Goal: Information Seeking & Learning: Learn about a topic

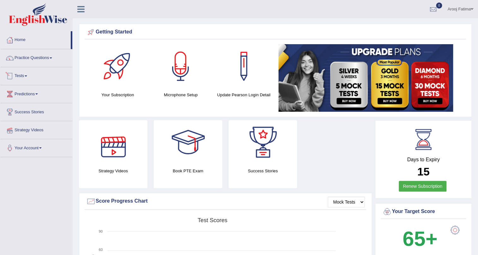
click at [27, 75] on span at bounding box center [26, 75] width 3 height 1
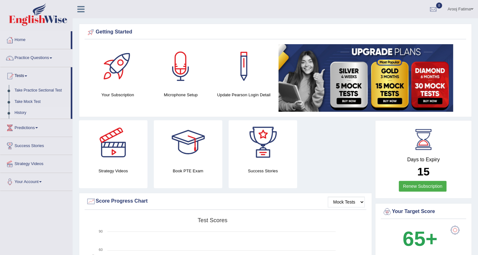
click at [25, 108] on link "History" at bounding box center [41, 112] width 59 height 11
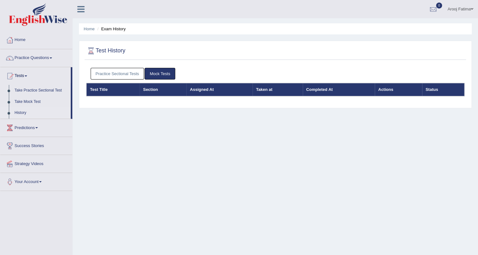
click at [121, 74] on link "Practice Sectional Tests" at bounding box center [118, 74] width 54 height 12
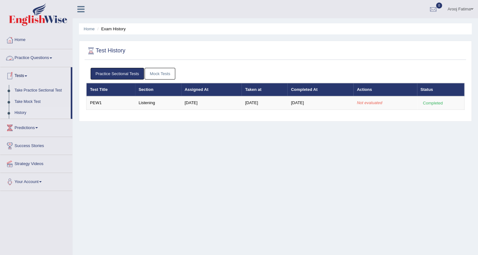
click at [52, 59] on link "Practice Questions" at bounding box center [36, 57] width 72 height 16
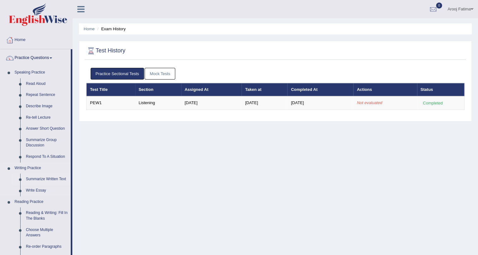
click at [46, 180] on link "Summarize Written Text" at bounding box center [47, 179] width 48 height 11
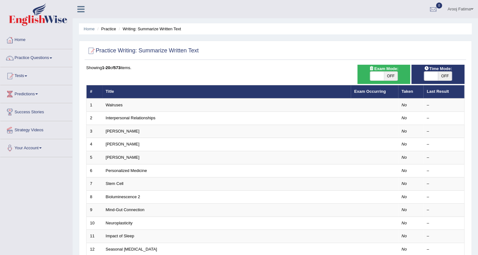
click at [27, 76] on span at bounding box center [26, 75] width 3 height 1
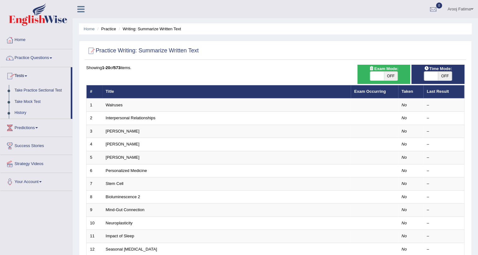
click at [51, 57] on link "Practice Questions" at bounding box center [36, 57] width 72 height 16
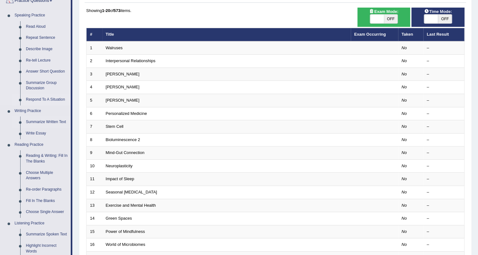
scroll to position [86, 0]
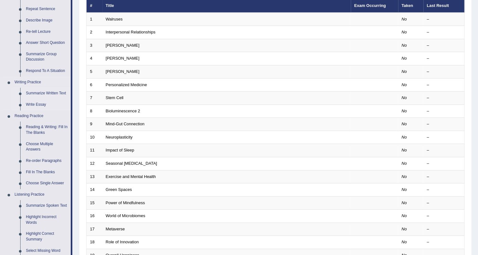
click at [39, 104] on link "Write Essay" at bounding box center [47, 104] width 48 height 11
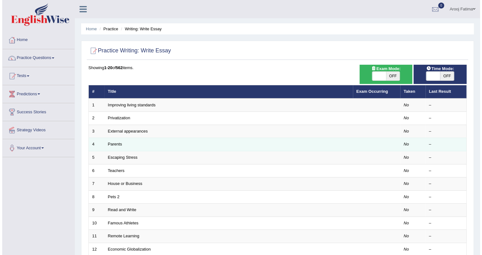
scroll to position [28, 0]
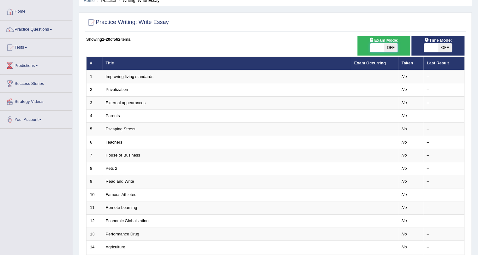
click at [379, 47] on span at bounding box center [377, 47] width 14 height 9
checkbox input "true"
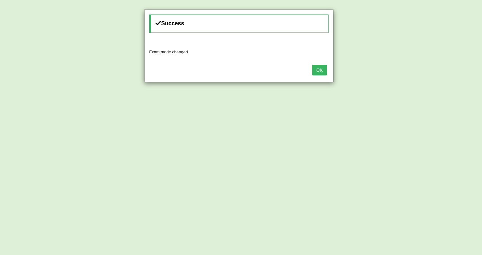
click at [321, 72] on button "OK" at bounding box center [319, 70] width 15 height 11
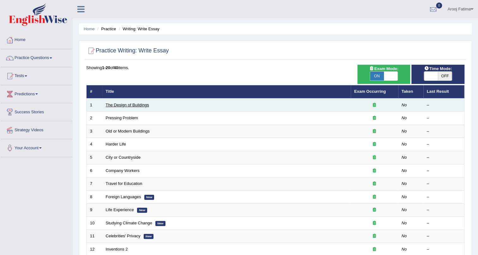
click at [141, 103] on link "The Design of Buildings" at bounding box center [127, 105] width 43 height 5
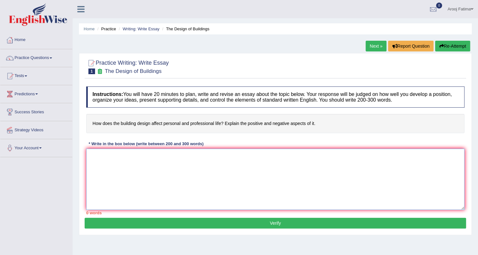
click at [135, 161] on textarea at bounding box center [275, 179] width 378 height 61
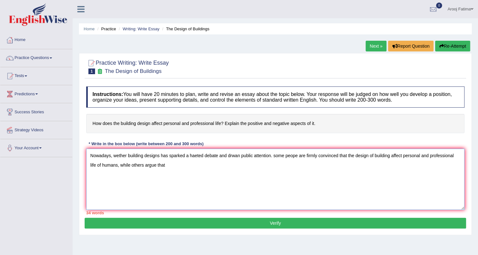
click at [391, 157] on textarea "Nowadays, wether building designs has sparked a haeted debate and drwan public …" at bounding box center [275, 179] width 378 height 61
click at [425, 157] on textarea "Nowadays, wether building designs has sparked a haeted debate and drwan public …" at bounding box center [275, 179] width 378 height 61
click at [426, 157] on textarea "Nowadays, wether building designs has sparked a haeted debate and drwan public …" at bounding box center [275, 179] width 378 height 61
click at [389, 156] on textarea "Nowadays, wether building designs has sparked a haeted debate and drwan public …" at bounding box center [275, 179] width 378 height 61
click at [399, 155] on textarea "Nowadays, wether building designs has sparked a haeted debate and drwan public …" at bounding box center [275, 179] width 378 height 61
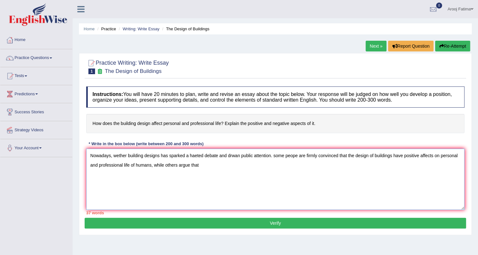
click at [204, 165] on textarea "Nowadays, wether building designs has sparked a haeted debate and drwan public …" at bounding box center [275, 179] width 378 height 61
click at [203, 166] on textarea "Nowadays, wether building designs has sparked a haeted debate and drwan public …" at bounding box center [275, 179] width 378 height 61
click at [219, 167] on textarea "Nowadays, wether building designs has sparked a haeted debate and drwan public …" at bounding box center [275, 179] width 378 height 61
click at [273, 166] on textarea "Nowadays, wether building designs has sparked a haeted debate and drwan public …" at bounding box center [275, 179] width 378 height 61
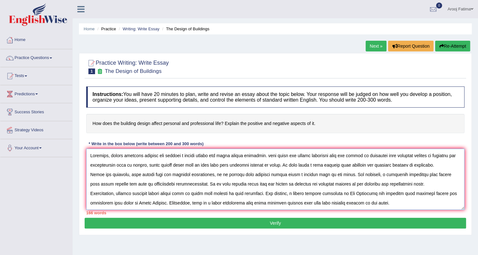
scroll to position [5, 0]
click at [401, 180] on textarea at bounding box center [275, 179] width 378 height 61
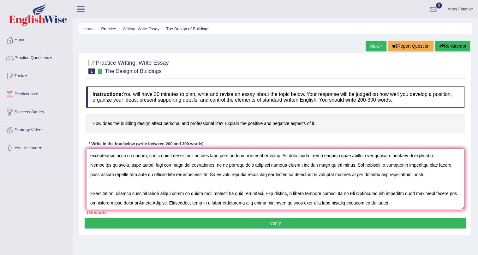
scroll to position [19, 0]
click at [389, 196] on textarea at bounding box center [275, 179] width 378 height 61
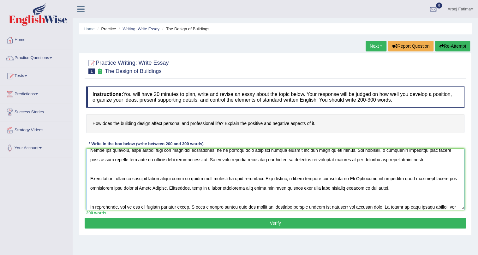
scroll to position [34, 0]
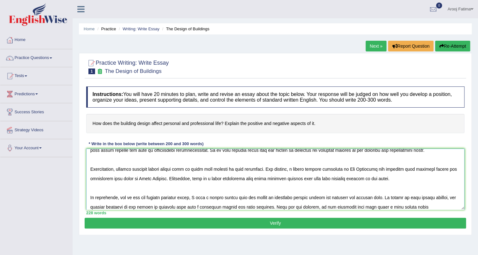
click at [368, 208] on textarea at bounding box center [275, 179] width 378 height 61
click at [382, 208] on textarea at bounding box center [275, 179] width 378 height 61
click at [415, 206] on textarea at bounding box center [275, 179] width 378 height 61
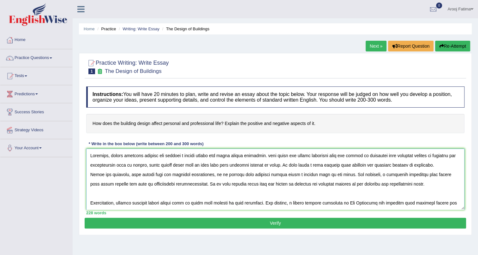
scroll to position [0, 0]
click at [168, 157] on textarea at bounding box center [275, 179] width 378 height 61
click at [278, 157] on textarea at bounding box center [275, 179] width 378 height 61
click at [118, 157] on textarea at bounding box center [275, 179] width 378 height 61
click at [117, 156] on textarea at bounding box center [275, 179] width 378 height 61
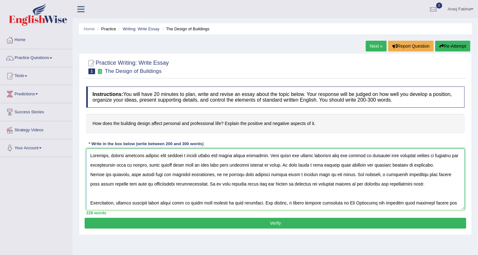
click at [199, 156] on textarea at bounding box center [275, 179] width 378 height 61
click at [300, 156] on textarea at bounding box center [275, 179] width 378 height 61
click at [287, 166] on textarea at bounding box center [275, 179] width 378 height 61
click at [328, 165] on textarea at bounding box center [275, 179] width 378 height 61
click at [329, 165] on textarea at bounding box center [275, 179] width 378 height 61
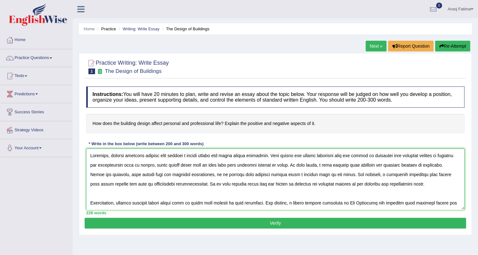
click at [334, 164] on textarea at bounding box center [275, 179] width 378 height 61
click at [452, 165] on textarea at bounding box center [275, 179] width 378 height 61
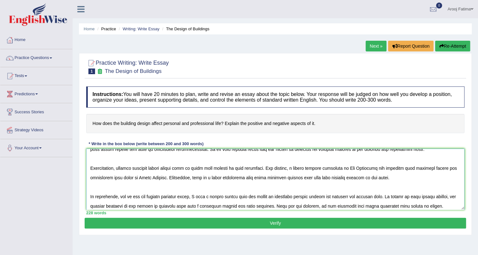
scroll to position [49, 0]
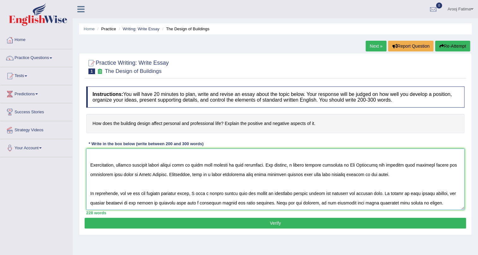
click at [99, 174] on textarea at bounding box center [275, 179] width 378 height 61
click at [385, 185] on textarea at bounding box center [275, 179] width 378 height 61
click at [133, 194] on textarea at bounding box center [275, 179] width 378 height 61
click at [151, 195] on textarea at bounding box center [275, 179] width 378 height 61
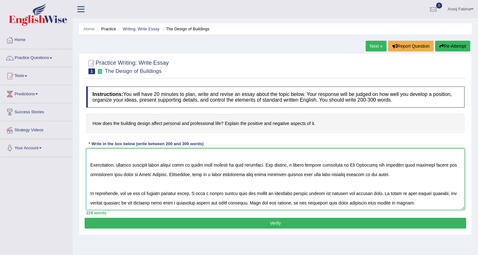
click at [151, 195] on textarea at bounding box center [275, 179] width 378 height 61
click at [405, 193] on textarea at bounding box center [275, 179] width 378 height 61
type textarea "Nowadays, whether building designs have sparked a heated debate and drwan publi…"
click at [272, 225] on button "Verify" at bounding box center [275, 223] width 381 height 11
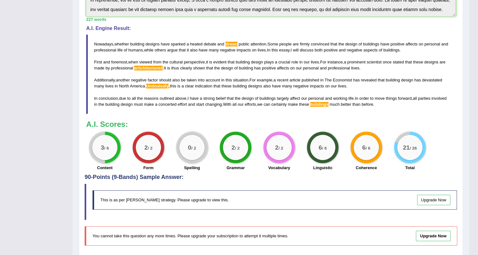
scroll to position [205, 0]
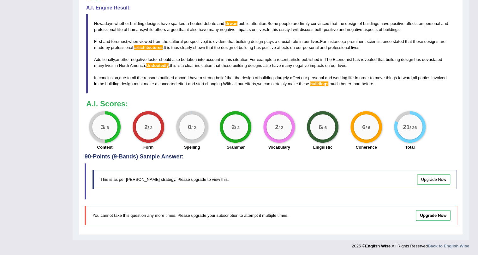
click at [191, 124] on div "0 / 2" at bounding box center [191, 126] width 25 height 25
click at [154, 48] on span "artichitectures" at bounding box center [148, 47] width 28 height 5
click at [167, 64] on span "Undoutedly" at bounding box center [157, 65] width 23 height 5
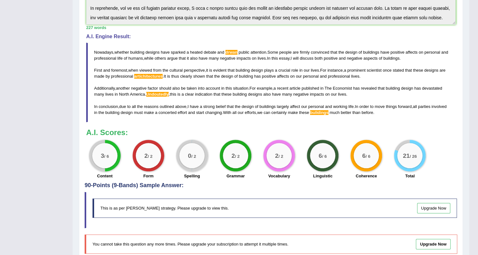
scroll to position [147, 0]
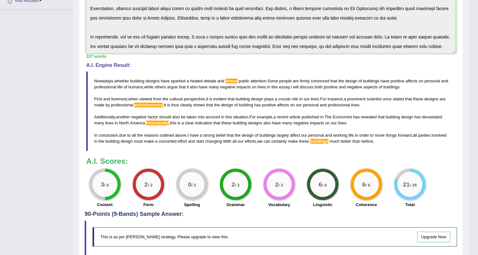
click at [109, 175] on div "3 / 6" at bounding box center [104, 184] width 25 height 25
click at [104, 185] on small "/ 6" at bounding box center [106, 185] width 5 height 5
click at [104, 186] on small "/ 6" at bounding box center [106, 185] width 5 height 5
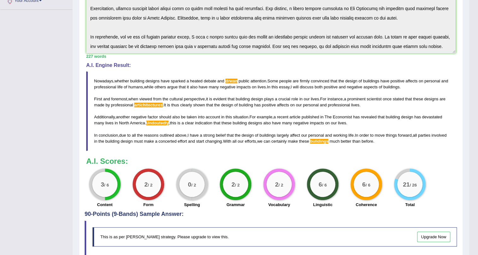
click at [212, 161] on h3 "A.I. Scores:" at bounding box center [270, 161] width 369 height 8
click at [108, 183] on small "/ 6" at bounding box center [106, 185] width 5 height 5
drag, startPoint x: 183, startPoint y: 154, endPoint x: 132, endPoint y: 166, distance: 52.3
click at [182, 155] on div "Instructions: You will have 20 minutes to plan, write and revise an essay about…" at bounding box center [271, 73] width 372 height 275
click at [101, 186] on big "3" at bounding box center [102, 184] width 3 height 7
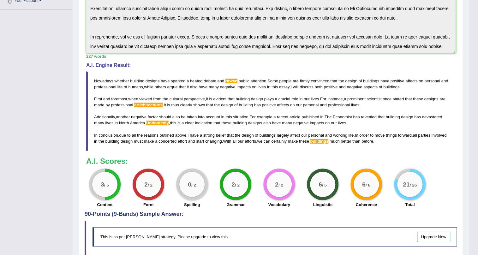
drag, startPoint x: 161, startPoint y: 148, endPoint x: 134, endPoint y: 170, distance: 34.3
click at [161, 148] on blockquote "Nowadays , whether building designs have sparked a heated debate and drwan publ…" at bounding box center [270, 111] width 369 height 80
click at [110, 185] on div "3 / 6" at bounding box center [104, 184] width 25 height 25
click at [135, 152] on div "Instructions: You will have 20 minutes to plan, write and revise an essay about…" at bounding box center [271, 73] width 372 height 275
drag, startPoint x: 101, startPoint y: 187, endPoint x: 93, endPoint y: 149, distance: 39.0
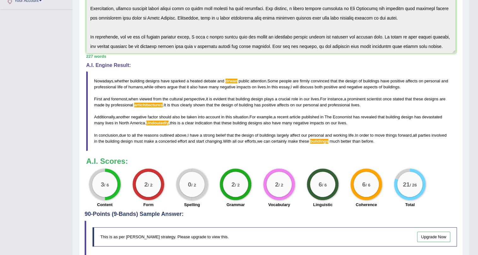
click at [101, 187] on big "3" at bounding box center [102, 184] width 3 height 7
click at [100, 162] on b "A.I. Scores:" at bounding box center [107, 161] width 42 height 9
click at [101, 181] on big "3" at bounding box center [102, 184] width 3 height 7
click at [102, 181] on big "3" at bounding box center [102, 184] width 3 height 7
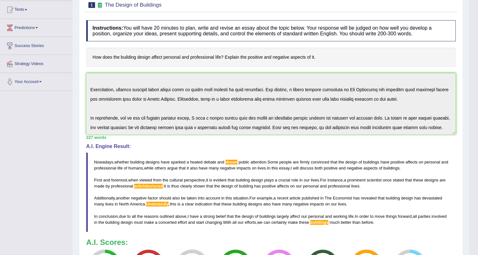
scroll to position [0, 0]
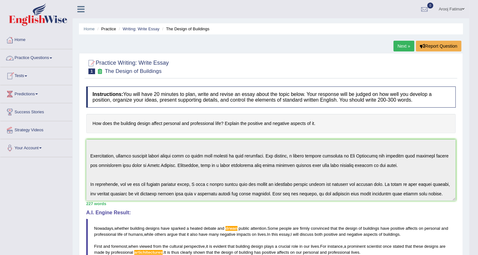
click at [27, 75] on span at bounding box center [26, 75] width 3 height 1
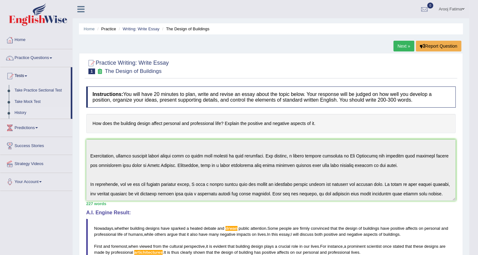
click at [24, 111] on link "History" at bounding box center [41, 112] width 59 height 11
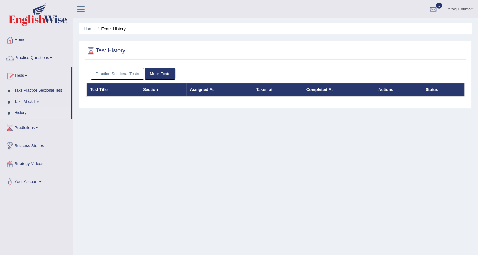
click at [125, 74] on link "Practice Sectional Tests" at bounding box center [118, 74] width 54 height 12
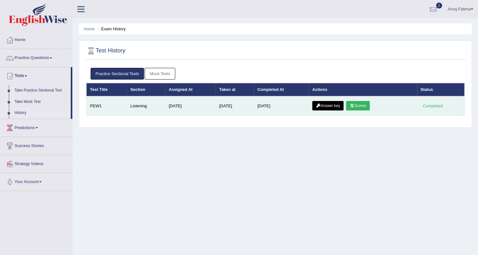
click at [364, 107] on link "Scores" at bounding box center [357, 105] width 23 height 9
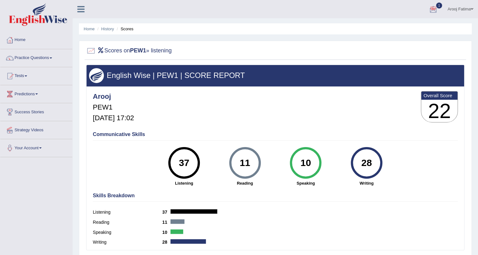
click at [433, 10] on div at bounding box center [432, 9] width 9 height 9
click at [361, 32] on span "Exam evaluated" at bounding box center [395, 31] width 84 height 5
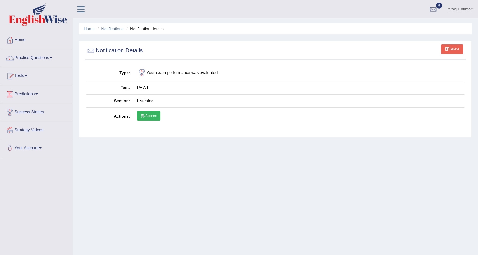
click at [154, 113] on link "Scores" at bounding box center [148, 115] width 23 height 9
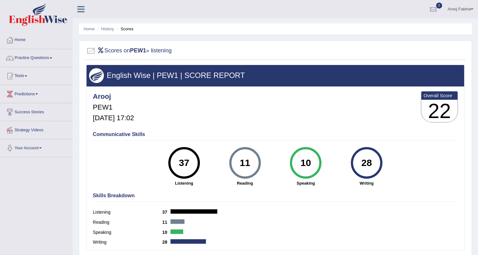
click at [124, 132] on h4 "Communicative Skills" at bounding box center [275, 135] width 365 height 6
click at [125, 120] on h5 "Aug 27, 2025, 17:02" at bounding box center [113, 118] width 41 height 8
click at [103, 118] on h5 "Aug 27, 2025, 17:02" at bounding box center [113, 118] width 41 height 8
click at [107, 102] on div "Arooj PEW1 Aug 27, 2025, 17:02" at bounding box center [113, 108] width 41 height 36
click at [108, 97] on h4 "Arooj" at bounding box center [113, 97] width 41 height 8
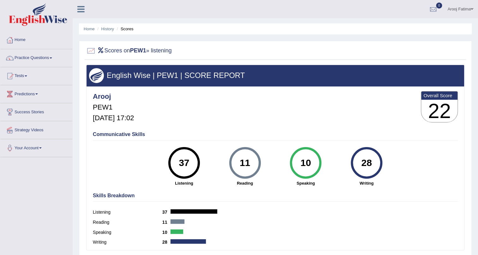
click at [109, 111] on div "Arooj PEW1 Aug 27, 2025, 17:02" at bounding box center [113, 108] width 41 height 36
click at [210, 82] on div "English Wise | PEW1 | SCORE REPORT" at bounding box center [274, 75] width 377 height 21
click at [104, 27] on link "History" at bounding box center [107, 29] width 13 height 5
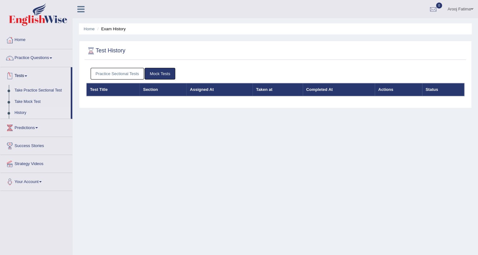
click at [26, 109] on link "History" at bounding box center [41, 112] width 59 height 11
click at [110, 70] on link "Practice Sectional Tests" at bounding box center [118, 74] width 54 height 12
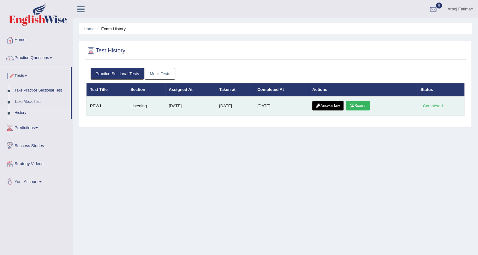
click at [327, 106] on link "Answer key" at bounding box center [327, 105] width 31 height 9
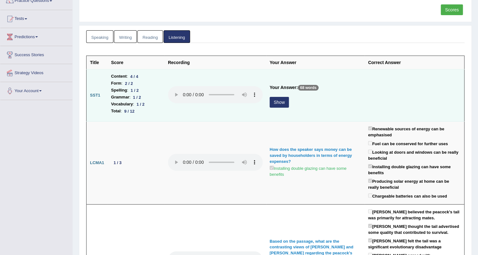
click at [274, 102] on button "Show" at bounding box center [278, 102] width 19 height 11
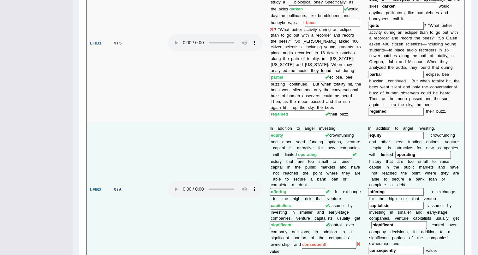
scroll to position [430, 0]
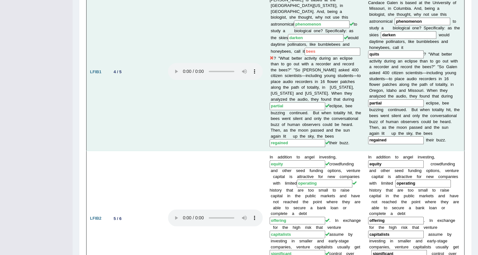
click at [196, 107] on td at bounding box center [215, 71] width 102 height 157
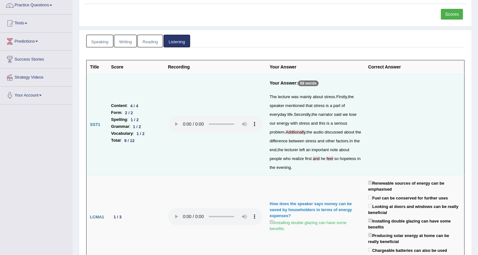
scroll to position [0, 0]
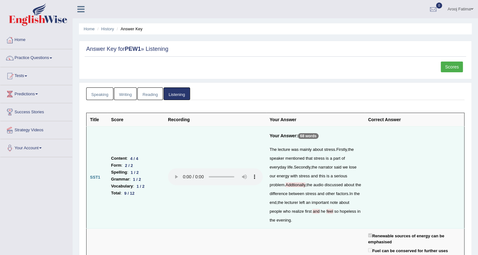
click at [316, 211] on span "and" at bounding box center [315, 211] width 7 height 5
click at [327, 210] on span "feel" at bounding box center [329, 211] width 7 height 5
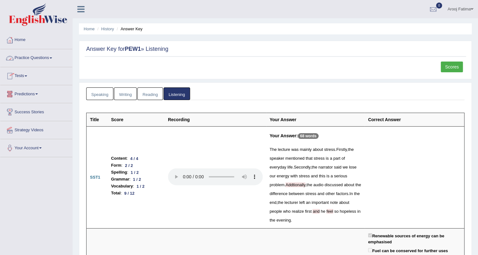
click at [30, 77] on link "Tests" at bounding box center [36, 75] width 72 height 16
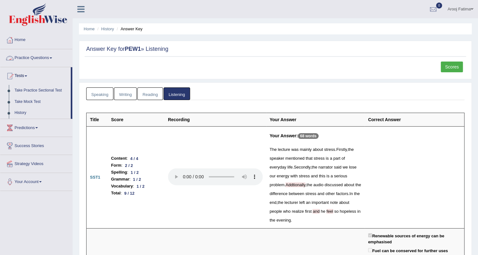
click at [47, 59] on link "Practice Questions" at bounding box center [36, 57] width 72 height 16
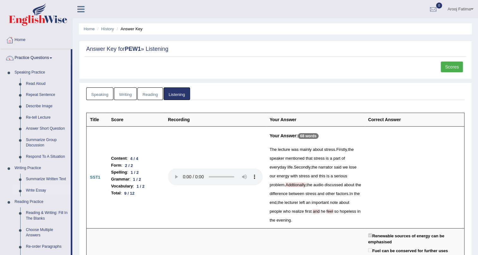
click at [38, 191] on link "Write Essay" at bounding box center [47, 190] width 48 height 11
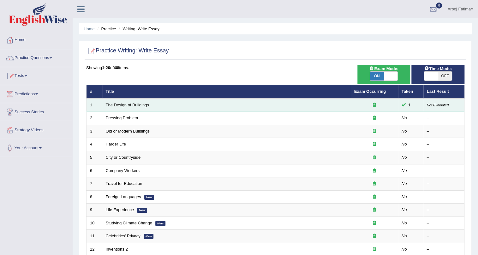
click at [227, 105] on td "The Design of Buildings" at bounding box center [226, 104] width 248 height 13
click at [110, 104] on link "The Design of Buildings" at bounding box center [127, 105] width 43 height 5
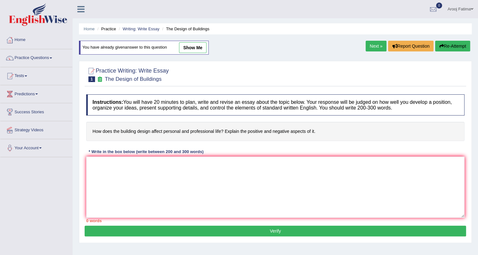
click at [203, 49] on link "show me" at bounding box center [192, 47] width 27 height 11
type textarea "Nowadays, whether building designs have sparked a heated debate and drwan publi…"
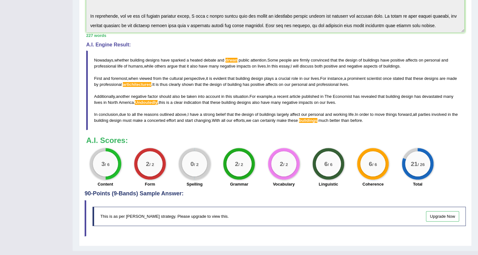
scroll to position [192, 0]
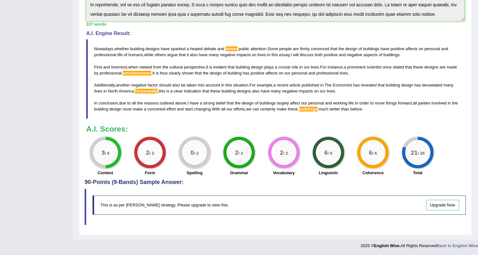
click at [230, 48] on span "drwan" at bounding box center [231, 48] width 12 height 5
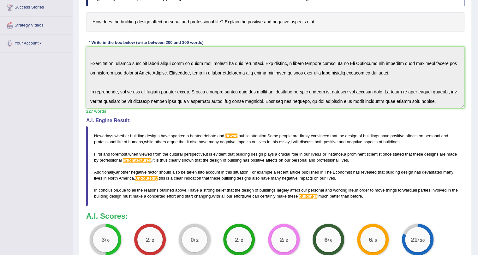
scroll to position [0, 0]
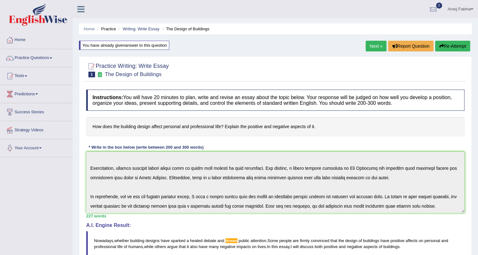
click at [53, 59] on link "Practice Questions" at bounding box center [36, 57] width 72 height 16
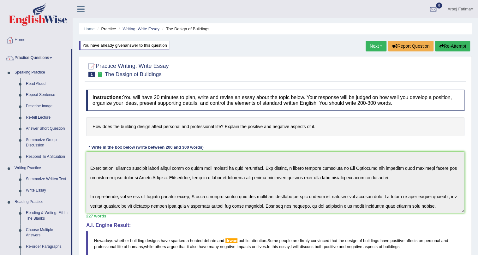
click at [52, 58] on span at bounding box center [51, 57] width 3 height 1
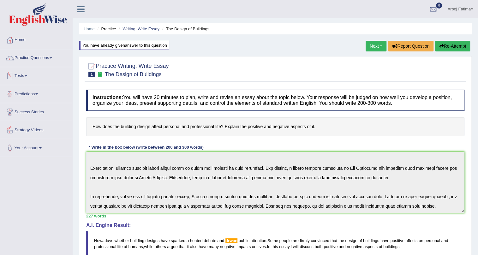
click at [29, 77] on link "Tests" at bounding box center [36, 75] width 72 height 16
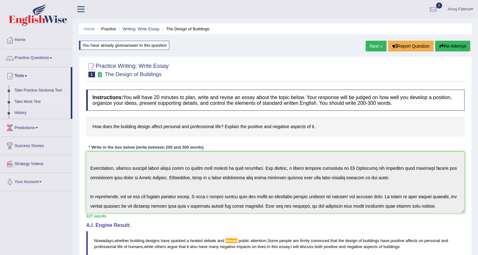
click at [37, 101] on link "Take Mock Test" at bounding box center [41, 101] width 59 height 11
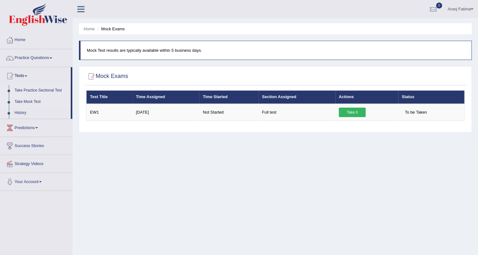
click at [45, 90] on link "Take Practice Sectional Test" at bounding box center [41, 90] width 59 height 11
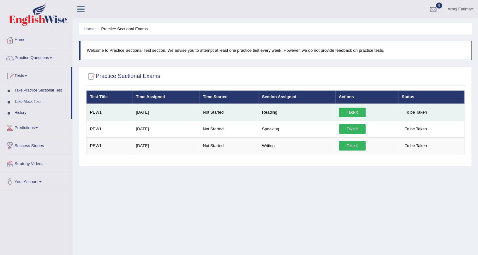
click at [358, 108] on link "Take it" at bounding box center [352, 112] width 27 height 9
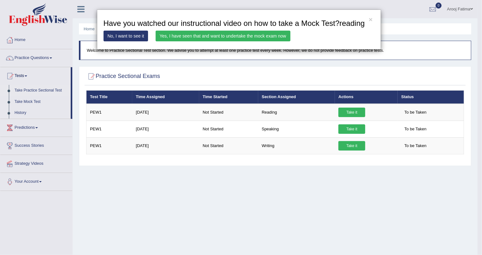
click at [210, 37] on link "Yes, I have seen that and want to undertake the mock exam now" at bounding box center [223, 36] width 135 height 11
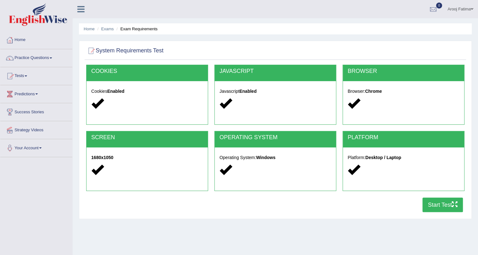
click at [435, 206] on button "Start Test" at bounding box center [442, 205] width 40 height 15
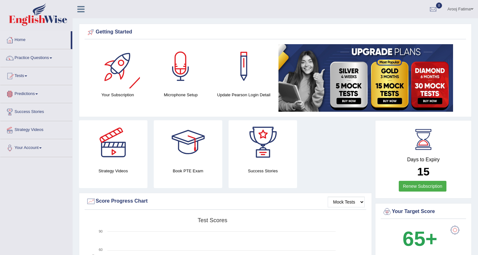
click at [19, 74] on link "Tests" at bounding box center [36, 75] width 72 height 16
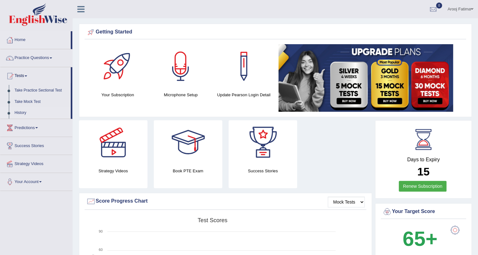
click at [22, 112] on link "History" at bounding box center [41, 112] width 59 height 11
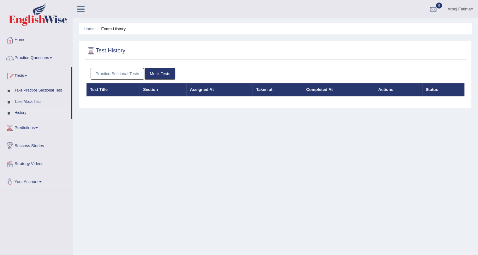
click at [117, 73] on link "Practice Sectional Tests" at bounding box center [118, 74] width 54 height 12
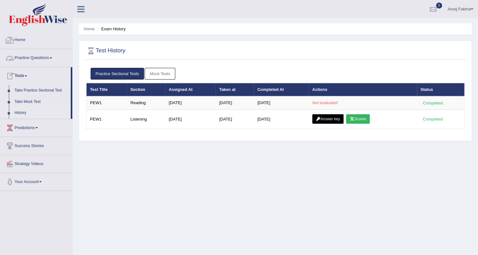
click at [50, 58] on link "Practice Questions" at bounding box center [36, 57] width 72 height 16
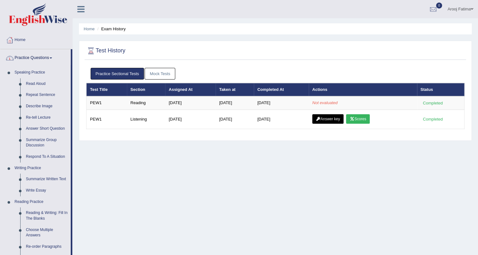
click at [39, 56] on link "Practice Questions" at bounding box center [35, 57] width 70 height 16
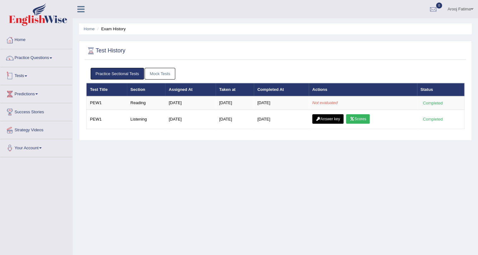
click at [27, 74] on link "Tests" at bounding box center [36, 75] width 72 height 16
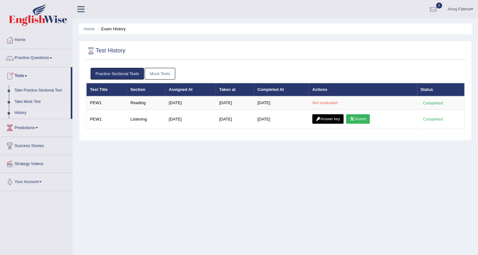
click at [16, 109] on link "History" at bounding box center [41, 112] width 59 height 11
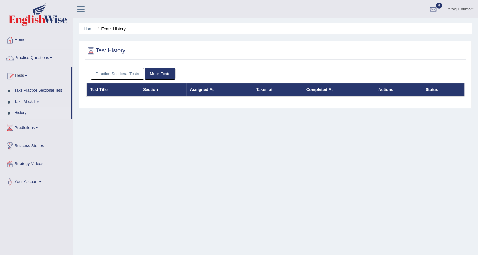
click at [117, 69] on link "Practice Sectional Tests" at bounding box center [118, 74] width 54 height 12
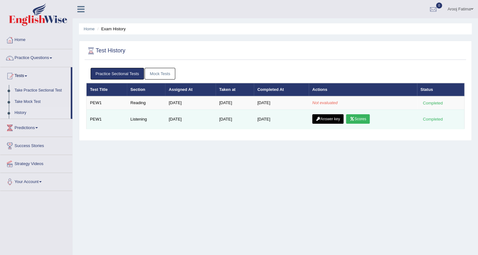
click at [353, 122] on link "Scores" at bounding box center [357, 118] width 23 height 9
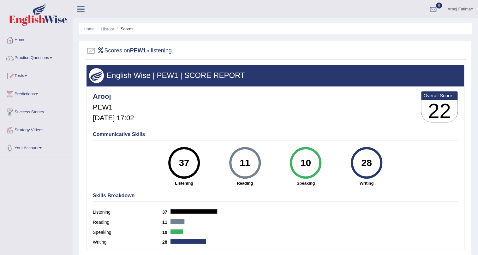
click at [109, 27] on link "History" at bounding box center [107, 29] width 13 height 5
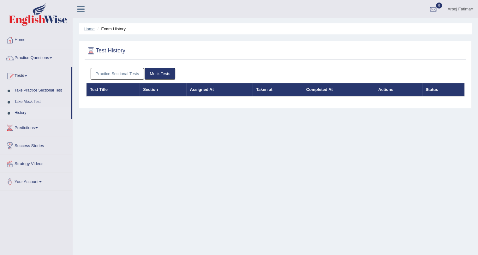
click at [94, 28] on link "Home" at bounding box center [89, 29] width 11 height 5
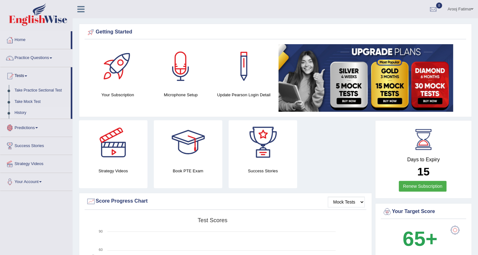
click at [21, 112] on link "History" at bounding box center [41, 112] width 59 height 11
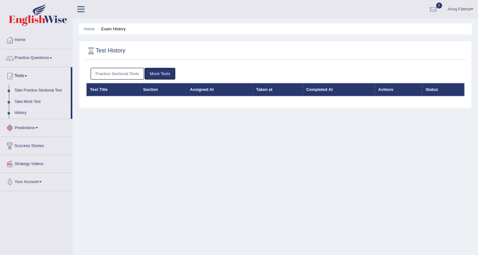
click at [113, 69] on link "Practice Sectional Tests" at bounding box center [118, 74] width 54 height 12
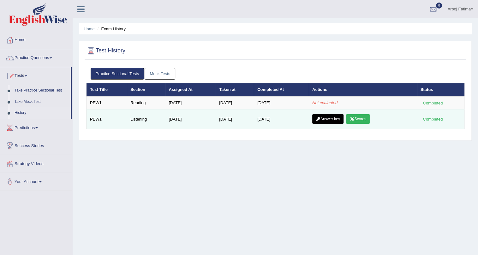
click at [354, 120] on icon at bounding box center [351, 119] width 5 height 4
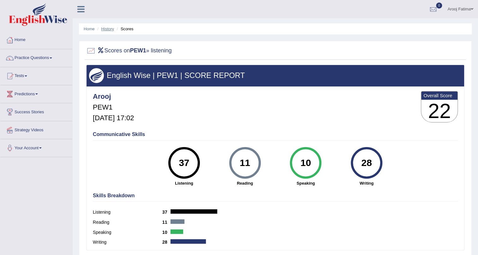
click at [105, 30] on link "History" at bounding box center [107, 29] width 13 height 5
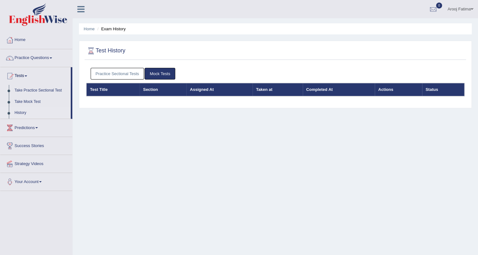
click at [118, 77] on link "Practice Sectional Tests" at bounding box center [118, 74] width 54 height 12
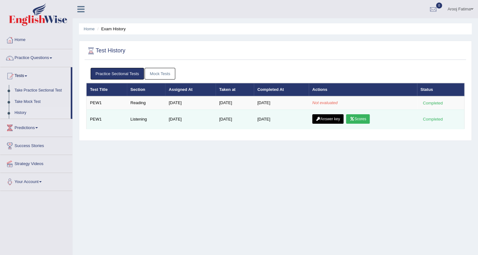
click at [319, 122] on link "Answer key" at bounding box center [327, 118] width 31 height 9
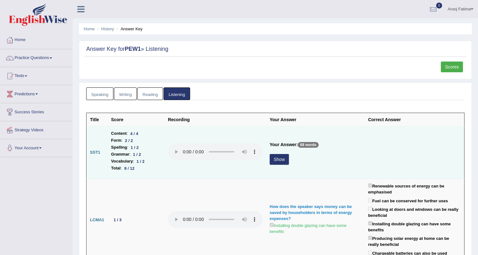
click at [280, 161] on button "Show" at bounding box center [278, 159] width 19 height 11
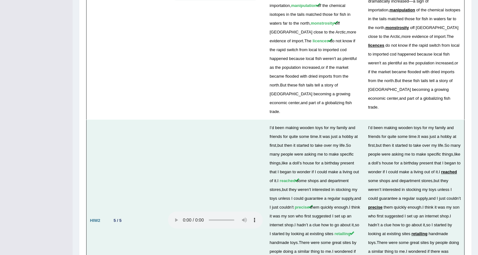
scroll to position [1441, 0]
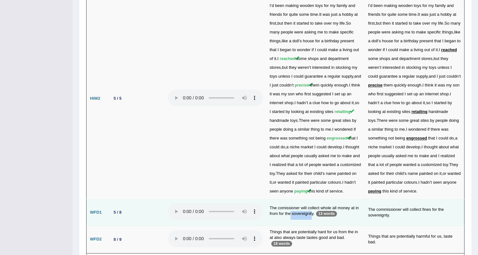
drag, startPoint x: 312, startPoint y: 155, endPoint x: 290, endPoint y: 159, distance: 22.4
click at [290, 199] on td "The comissioner will collect whole all money at in from for the sovereignity. 1…" at bounding box center [315, 212] width 98 height 26
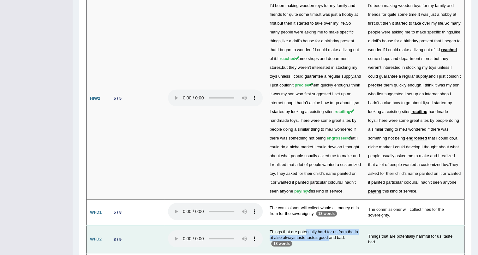
drag, startPoint x: 328, startPoint y: 180, endPoint x: 306, endPoint y: 175, distance: 22.3
click at [306, 225] on td "Things that are potentially hard for us from the in at also always taste tastes…" at bounding box center [315, 239] width 98 height 28
click at [345, 225] on td "Things that are potentially hard for us from the in at also always taste tastes…" at bounding box center [315, 239] width 98 height 28
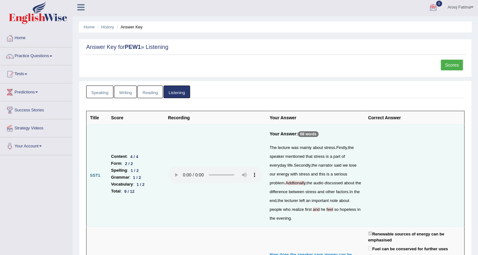
scroll to position [0, 0]
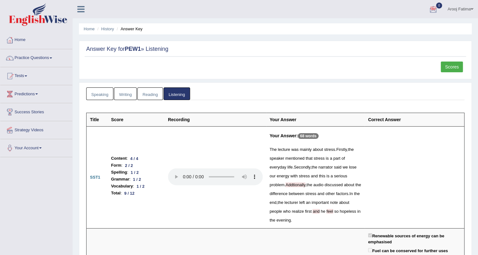
click at [43, 58] on link "Practice Questions" at bounding box center [36, 57] width 72 height 16
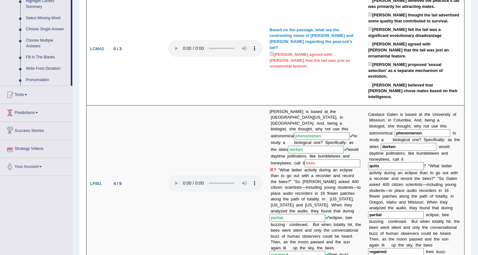
scroll to position [287, 0]
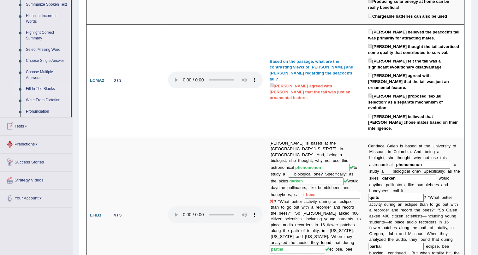
click at [49, 91] on link "Fill In The Blanks" at bounding box center [47, 88] width 48 height 11
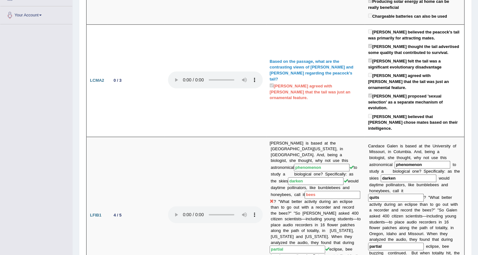
scroll to position [109, 0]
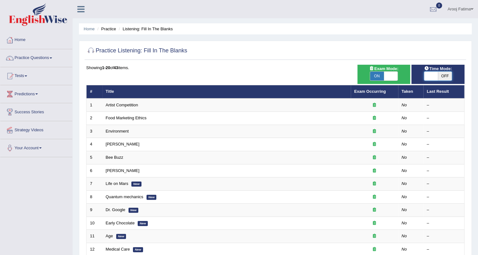
click at [429, 73] on span at bounding box center [431, 76] width 14 height 9
checkbox input "true"
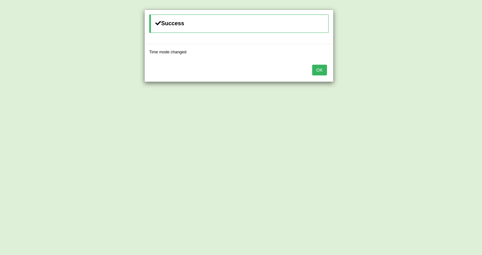
click at [323, 71] on button "OK" at bounding box center [319, 70] width 15 height 11
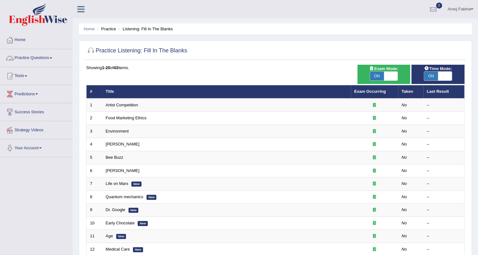
click at [25, 54] on link "Practice Questions" at bounding box center [36, 57] width 72 height 16
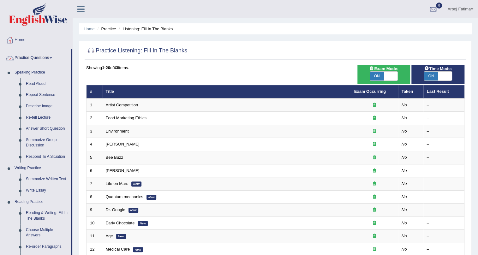
click at [27, 62] on link "Practice Questions" at bounding box center [35, 57] width 70 height 16
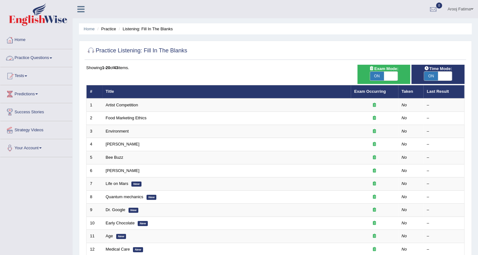
click at [47, 56] on link "Practice Questions" at bounding box center [36, 57] width 72 height 16
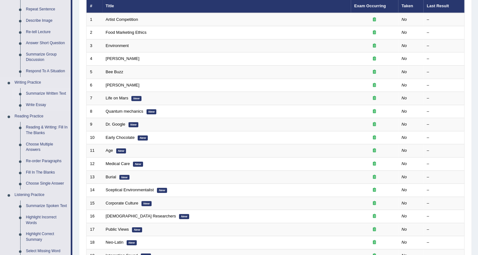
scroll to position [86, 0]
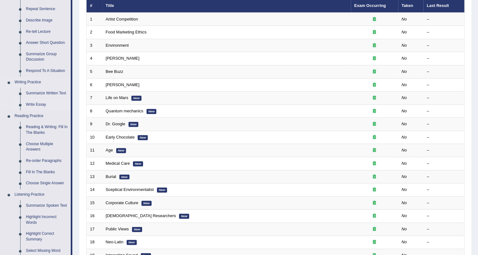
click at [33, 103] on link "Write Essay" at bounding box center [47, 104] width 48 height 11
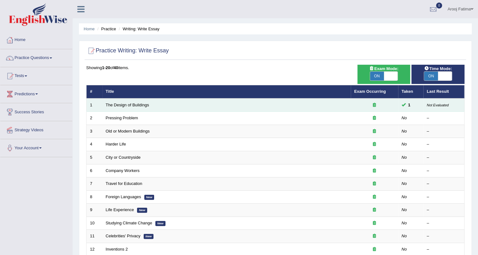
click at [126, 107] on td "The Design of Buildings" at bounding box center [226, 104] width 248 height 13
click at [127, 107] on link "The Design of Buildings" at bounding box center [127, 105] width 43 height 5
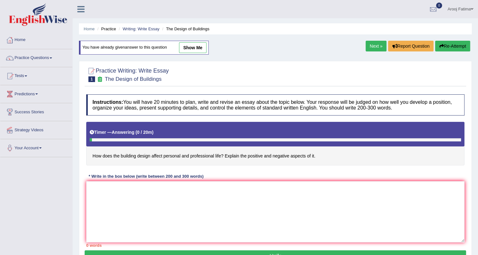
click at [198, 42] on link "show me" at bounding box center [192, 47] width 27 height 11
type textarea "Nowadays, whether building designs have sparked a heated debate and drwan publi…"
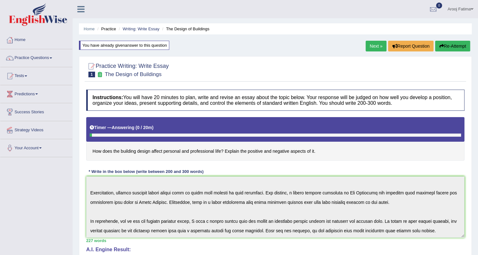
click at [50, 57] on link "Practice Questions" at bounding box center [36, 57] width 72 height 16
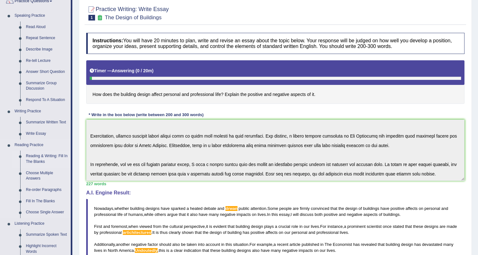
scroll to position [57, 0]
click at [48, 120] on link "Summarize Written Text" at bounding box center [47, 121] width 48 height 11
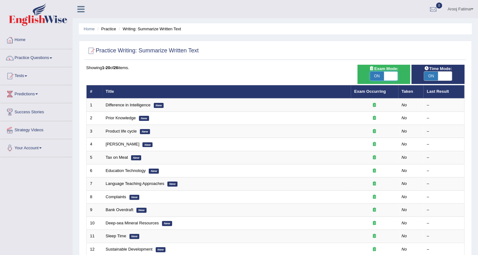
click at [392, 76] on span at bounding box center [391, 76] width 14 height 9
checkbox input "false"
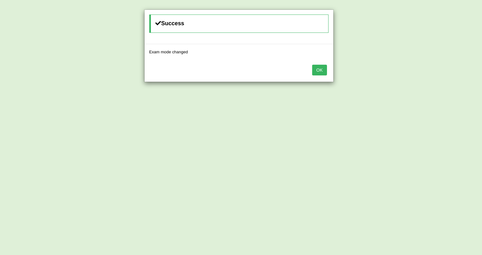
click at [321, 69] on button "OK" at bounding box center [319, 70] width 15 height 11
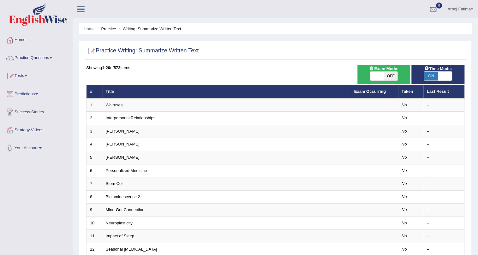
scroll to position [28, 0]
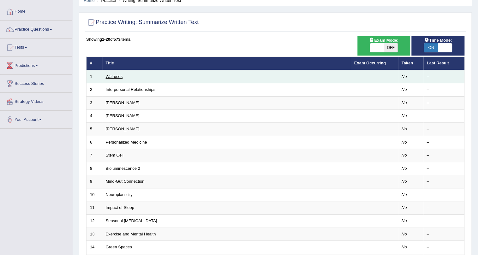
click at [113, 74] on link "Walruses" at bounding box center [114, 76] width 17 height 5
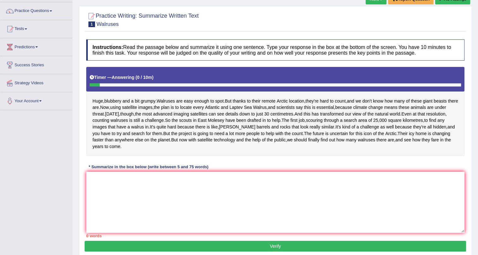
scroll to position [57, 0]
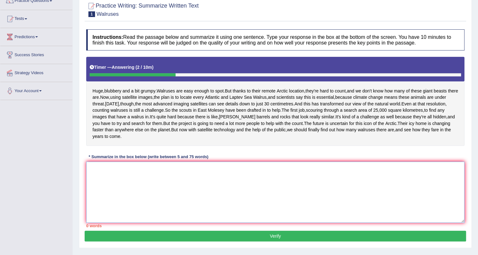
click at [149, 192] on textarea at bounding box center [275, 192] width 378 height 61
type textarea "w"
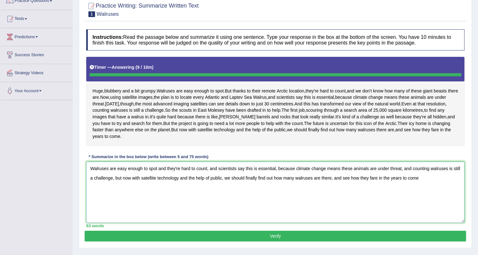
type textarea "Walruses are easy enough to spot and they're hard to count, and scientists say …"
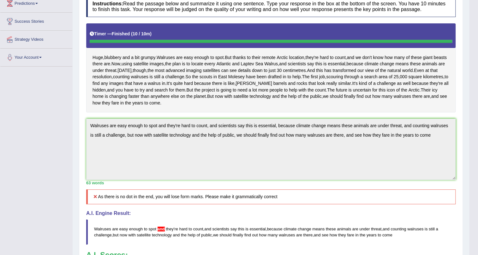
scroll to position [0, 0]
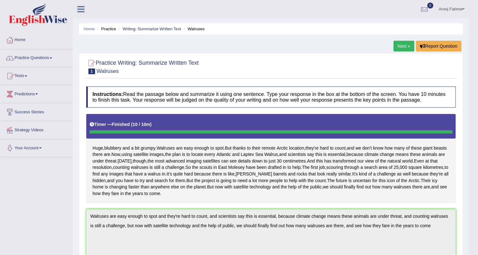
click at [52, 57] on link "Practice Questions" at bounding box center [36, 57] width 72 height 16
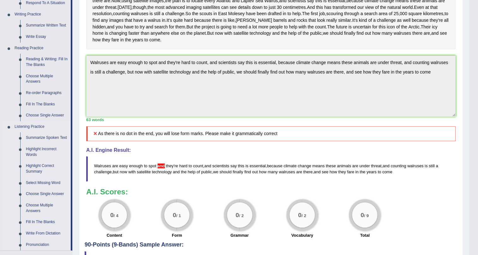
scroll to position [153, 0]
click at [41, 24] on link "Summarize Written Text" at bounding box center [47, 26] width 48 height 11
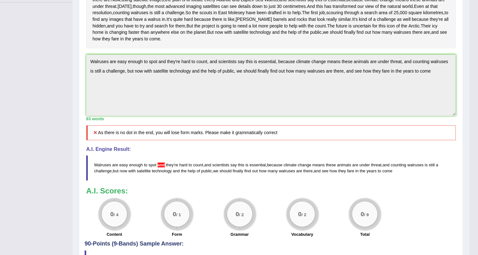
scroll to position [164, 0]
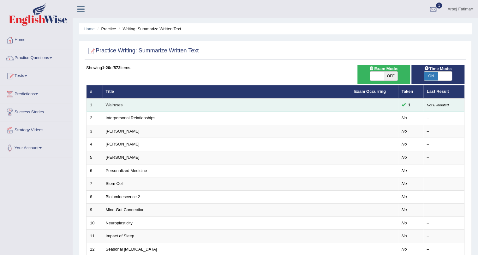
click at [112, 104] on link "Walruses" at bounding box center [114, 105] width 17 height 5
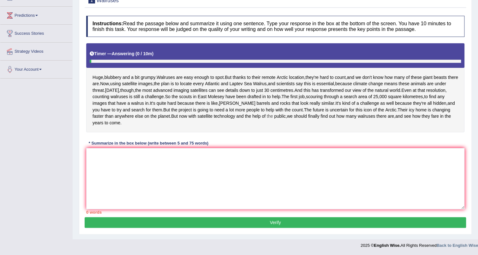
scroll to position [104, 0]
paste textarea "Walruses are easy enough to spot and they're hard to count, and scientists say …"
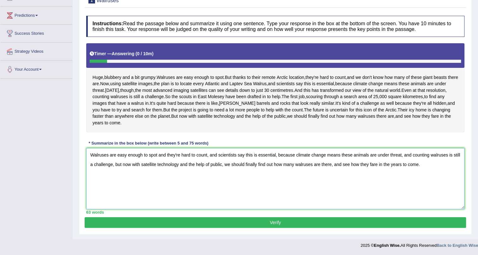
type textarea "Walruses are easy enough to spot and they're hard to count, and scientists say …"
click at [289, 224] on button "Verify" at bounding box center [275, 222] width 381 height 11
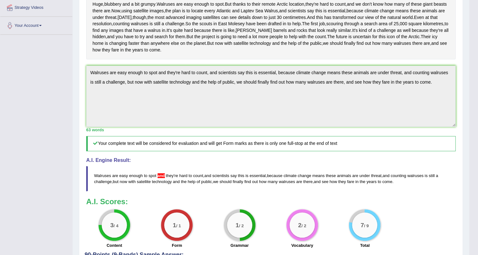
scroll to position [135, 0]
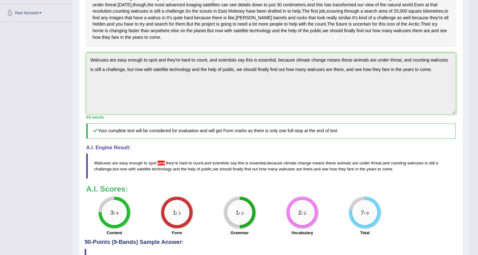
drag, startPoint x: 113, startPoint y: 189, endPoint x: 83, endPoint y: 181, distance: 30.8
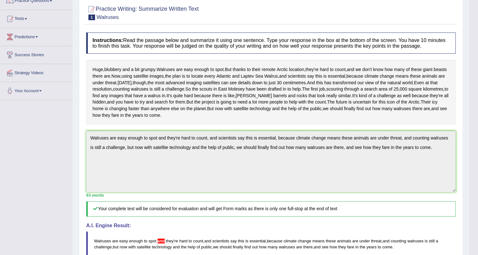
scroll to position [0, 0]
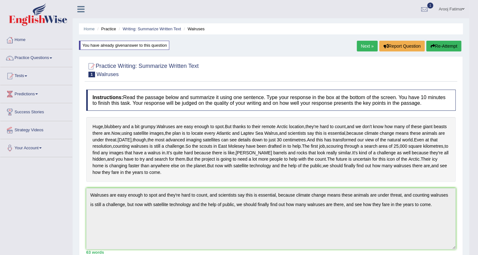
click at [447, 45] on button "Re-Attempt" at bounding box center [443, 46] width 35 height 11
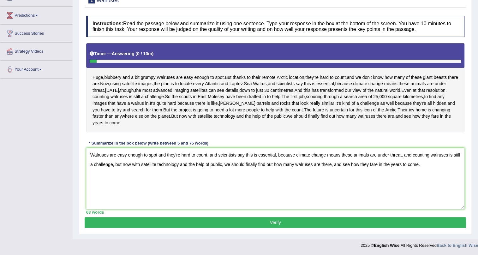
click at [90, 155] on textarea "Walruses are easy enough to spot and they're hard to count, and scientists say …" at bounding box center [275, 178] width 378 height 61
click at [142, 155] on textarea "The passage discusses Walruses are easy enough to spot and they're hard to coun…" at bounding box center [275, 178] width 378 height 61
drag, startPoint x: 263, startPoint y: 154, endPoint x: 205, endPoint y: 157, distance: 57.5
click at [205, 157] on textarea "The passage discusses walruses are easy enough to spot and they're hard to coun…" at bounding box center [275, 178] width 378 height 61
click at [153, 165] on textarea "The passage discusses walruses are easy enough to spot, explaining that scienti…" at bounding box center [275, 178] width 378 height 61
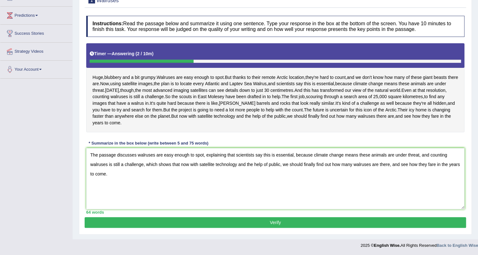
click at [188, 165] on textarea "The passage discusses walruses are easy enough to spot, explaining that scienti…" at bounding box center [275, 178] width 378 height 61
type textarea "The passage discusses walruses are easy enough to spot, explaining that scienti…"
click at [275, 223] on button "Verify" at bounding box center [275, 222] width 381 height 11
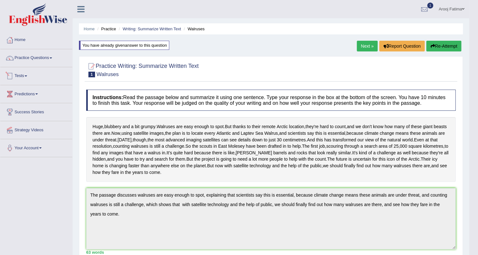
click at [28, 77] on link "Tests" at bounding box center [36, 75] width 72 height 16
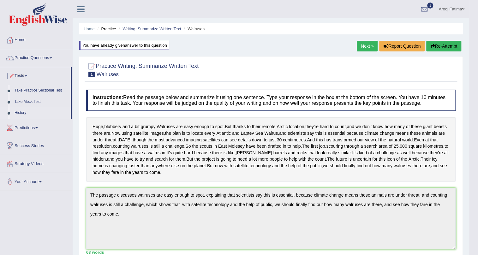
click at [20, 111] on link "History" at bounding box center [41, 112] width 59 height 11
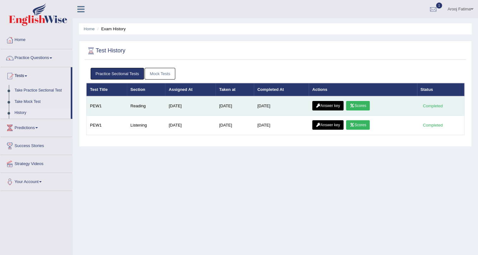
click at [364, 105] on link "Scores" at bounding box center [357, 105] width 23 height 9
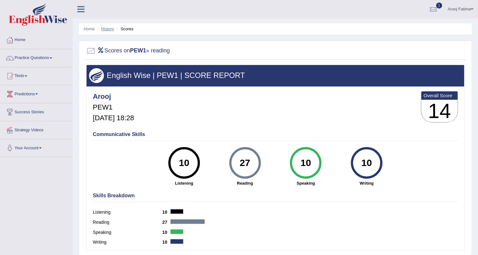
click at [111, 28] on link "History" at bounding box center [107, 29] width 13 height 5
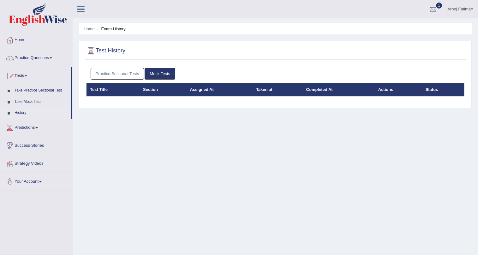
click at [124, 72] on link "Practice Sectional Tests" at bounding box center [118, 74] width 54 height 12
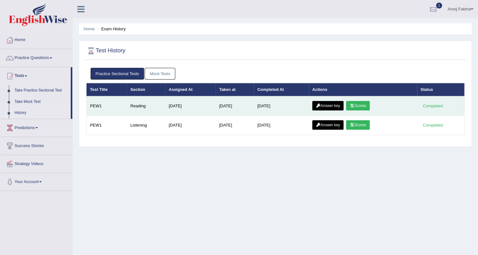
click at [323, 107] on link "Answer key" at bounding box center [327, 105] width 31 height 9
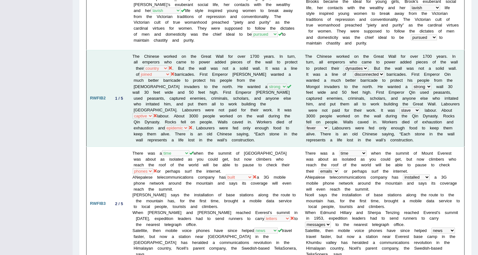
scroll to position [229, 0]
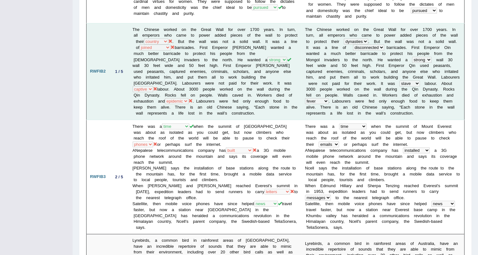
click at [191, 28] on td "The Chinese worked on the Great Wall for over 1700 years. In turn, all emperors…" at bounding box center [215, 71] width 172 height 97
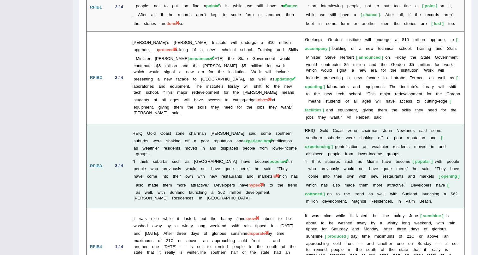
scroll to position [975, 0]
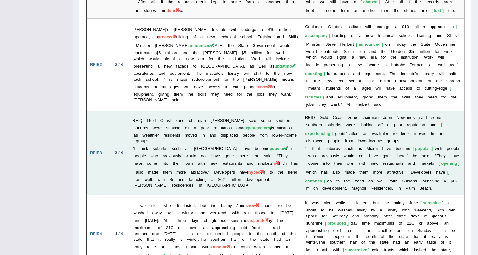
drag, startPoint x: 313, startPoint y: 143, endPoint x: 292, endPoint y: 146, distance: 22.0
click at [292, 146] on td "REIQ Gold Coast zone chairman John Newlands said some southern suburbs were sha…" at bounding box center [215, 153] width 172 height 84
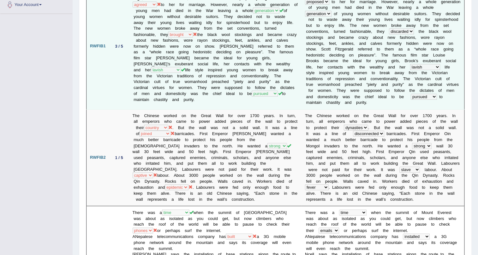
scroll to position [0, 0]
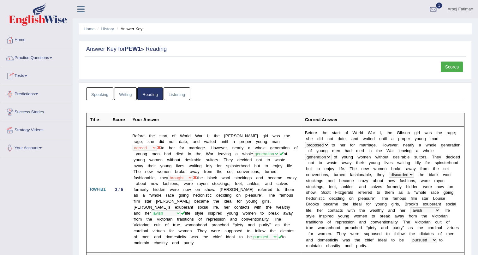
click at [27, 77] on link "Tests" at bounding box center [36, 75] width 72 height 16
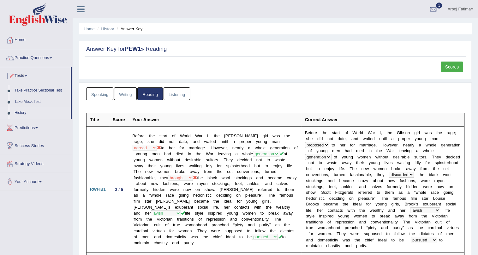
click at [18, 111] on link "History" at bounding box center [41, 112] width 59 height 11
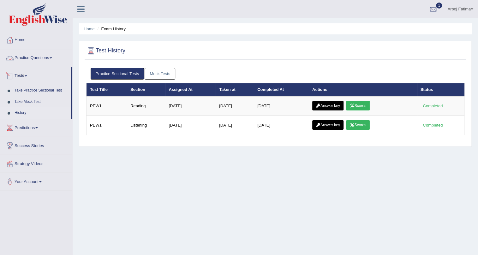
click at [54, 56] on link "Practice Questions" at bounding box center [36, 57] width 72 height 16
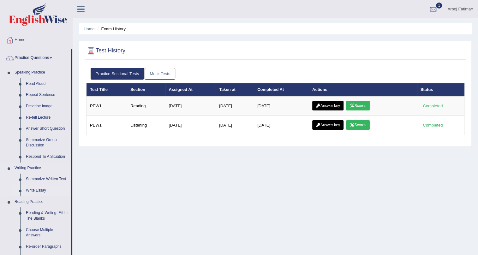
click at [31, 188] on link "Write Essay" at bounding box center [47, 190] width 48 height 11
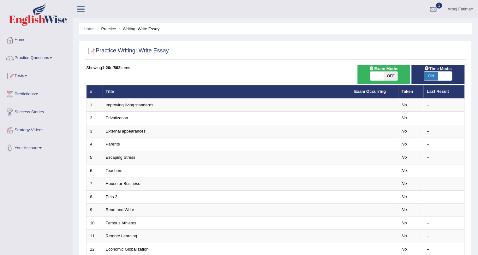
click at [374, 75] on span at bounding box center [377, 76] width 14 height 9
checkbox input "true"
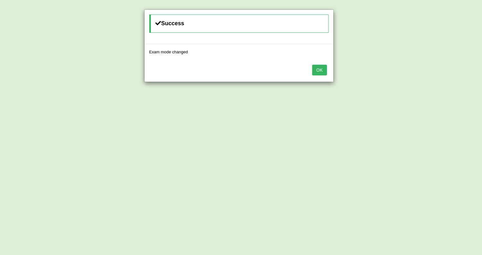
click at [323, 67] on button "OK" at bounding box center [319, 70] width 15 height 11
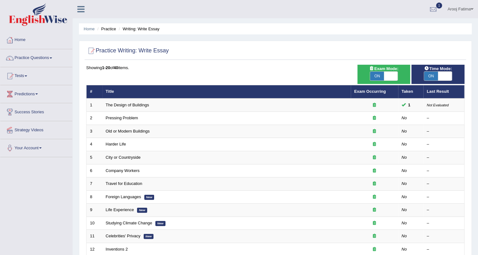
click at [127, 103] on link "The Design of Buildings" at bounding box center [127, 105] width 43 height 5
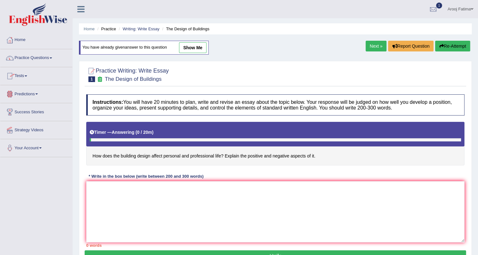
click at [191, 47] on link "show me" at bounding box center [192, 47] width 27 height 11
type textarea "Nowadays, whether building designs have sparked a heated debate and drwan publi…"
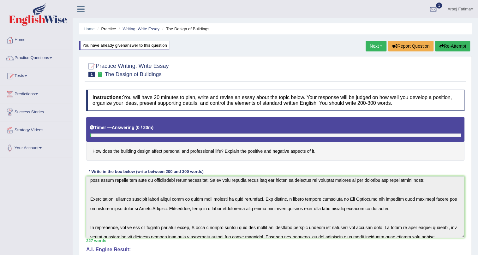
scroll to position [47, 0]
